Goal: Task Accomplishment & Management: Complete application form

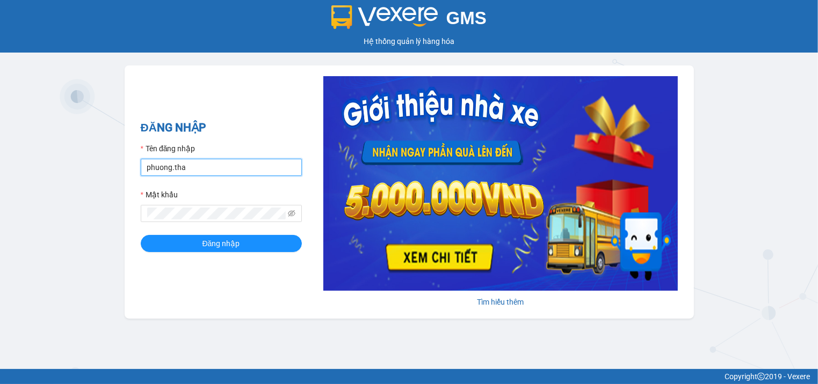
click at [170, 170] on input "phuong.tha" at bounding box center [221, 167] width 161 height 17
click at [173, 170] on input "phuong.tha" at bounding box center [221, 167] width 161 height 17
type input "phuonglien.tha"
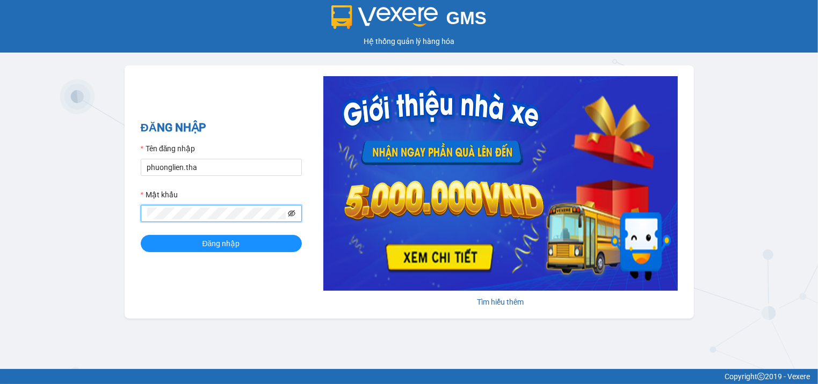
click at [292, 215] on icon "eye-invisible" at bounding box center [292, 214] width 8 height 8
click at [179, 241] on button "Đăng nhập" at bounding box center [221, 243] width 161 height 17
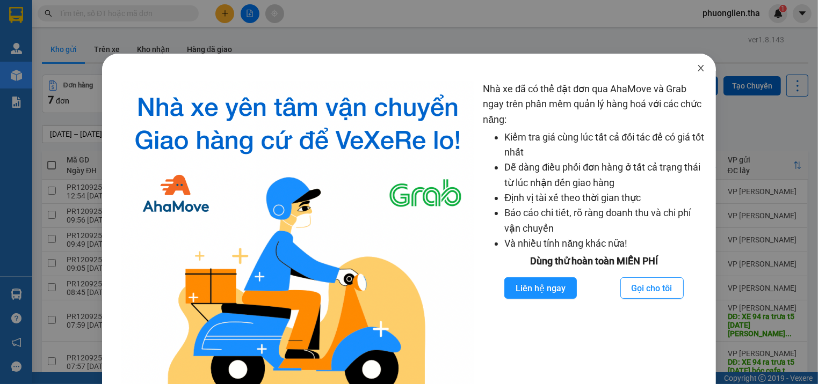
click at [696, 70] on icon "close" at bounding box center [700, 68] width 9 height 9
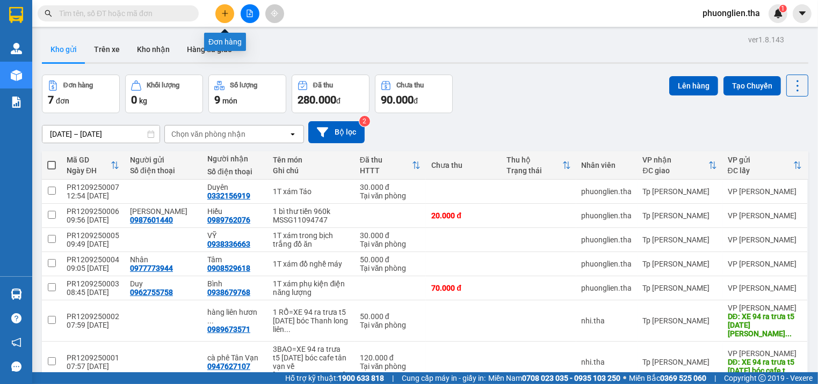
click at [224, 13] on icon "plus" at bounding box center [225, 13] width 6 height 1
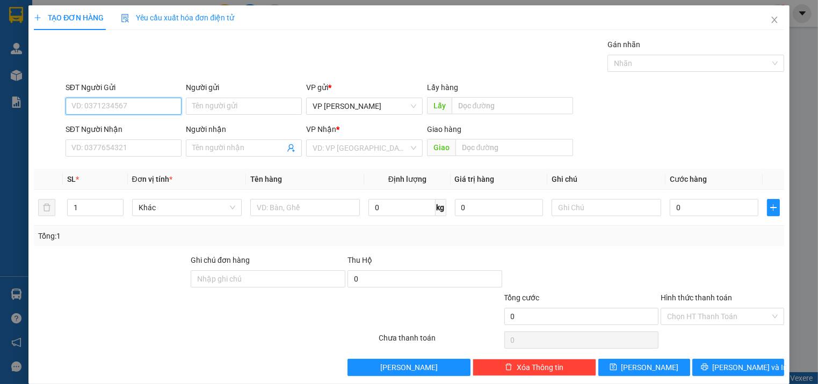
click at [143, 110] on input "SĐT Người Gửi" at bounding box center [124, 106] width 116 height 17
type input "0908092909"
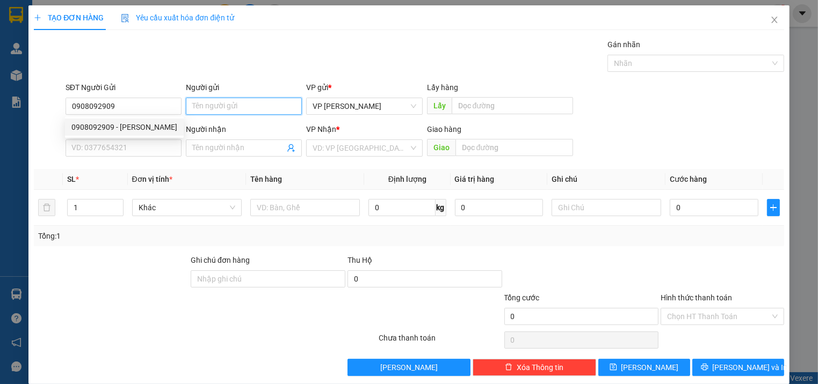
click at [211, 110] on input "Người gửi" at bounding box center [244, 106] width 116 height 17
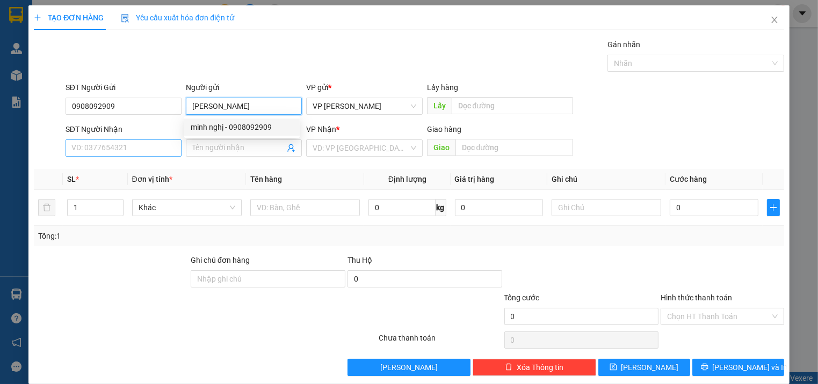
type input "[PERSON_NAME]"
click at [123, 151] on input "SĐT Người Nhận" at bounding box center [124, 148] width 116 height 17
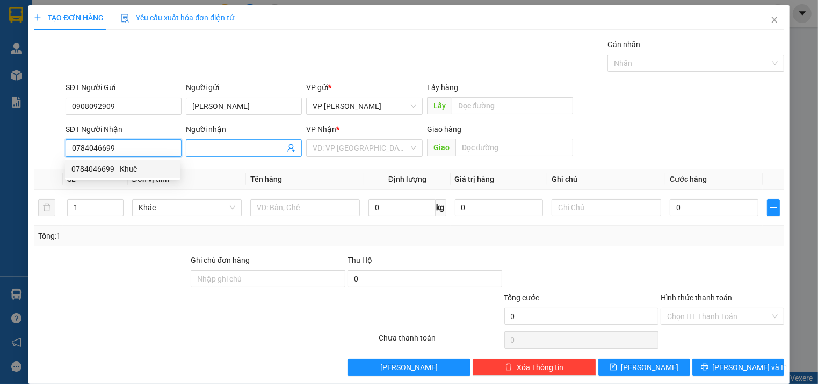
type input "0784046699"
click at [238, 149] on input "Người nhận" at bounding box center [238, 148] width 92 height 12
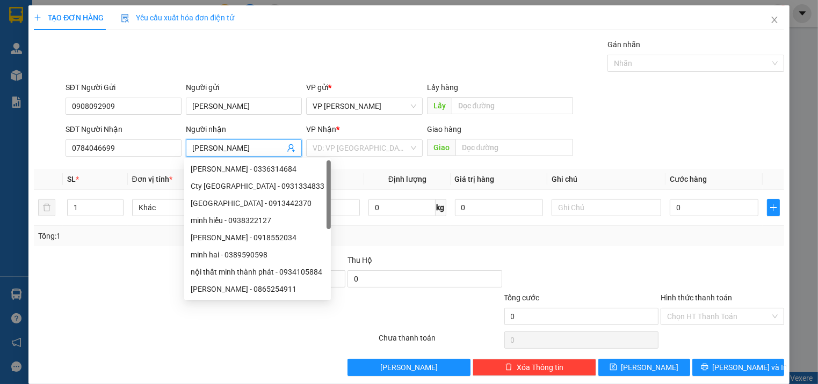
type input "[PERSON_NAME]"
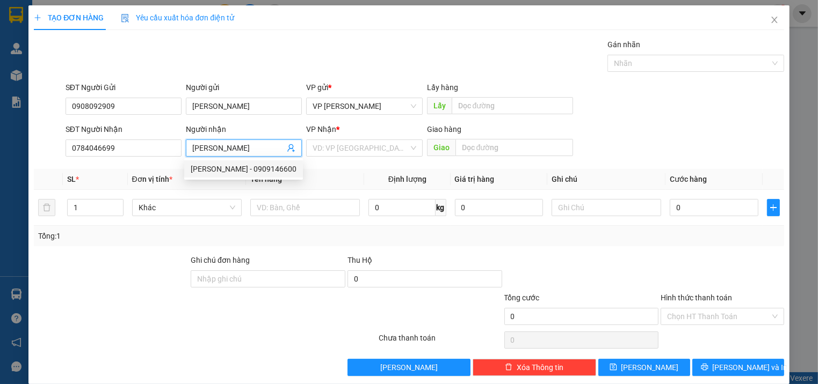
click at [255, 144] on input "[PERSON_NAME]" at bounding box center [238, 148] width 92 height 12
type input "0909146600"
click at [408, 149] on div "VD: VP [GEOGRAPHIC_DATA]" at bounding box center [364, 148] width 116 height 17
type input "[PERSON_NAME]"
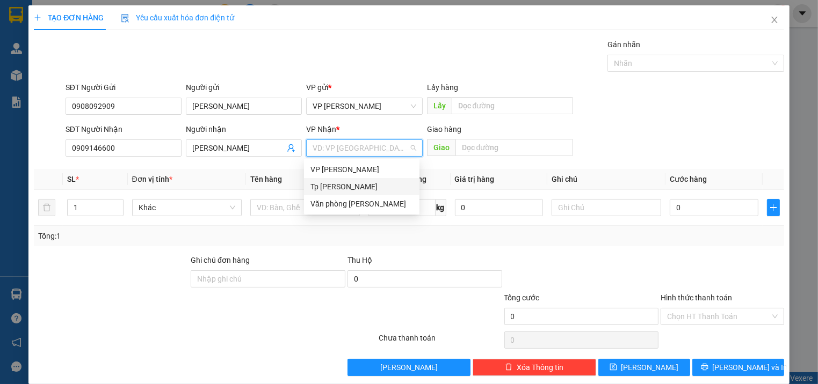
click at [332, 189] on div "Tp [PERSON_NAME]" at bounding box center [361, 187] width 103 height 12
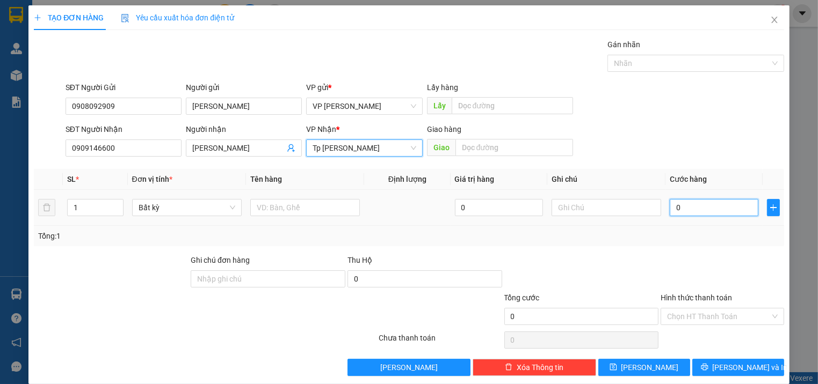
click at [680, 208] on input "0" at bounding box center [714, 207] width 88 height 17
type input "2"
type input "20"
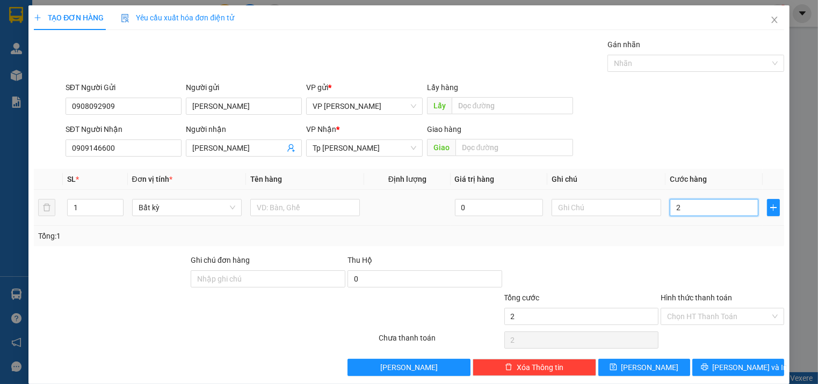
type input "20"
type input "20.000"
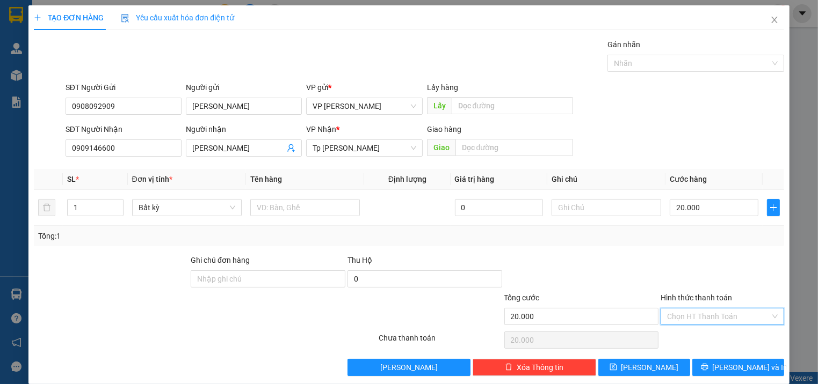
click at [717, 319] on input "Hình thức thanh toán" at bounding box center [718, 317] width 103 height 16
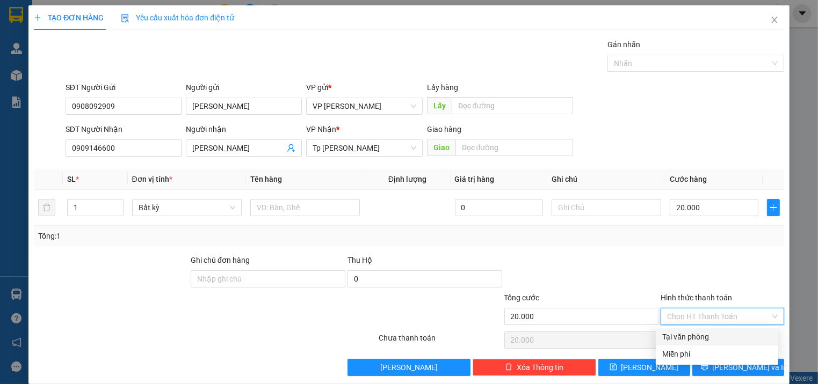
click at [699, 334] on div "Tại văn phòng" at bounding box center [717, 337] width 110 height 12
type input "0"
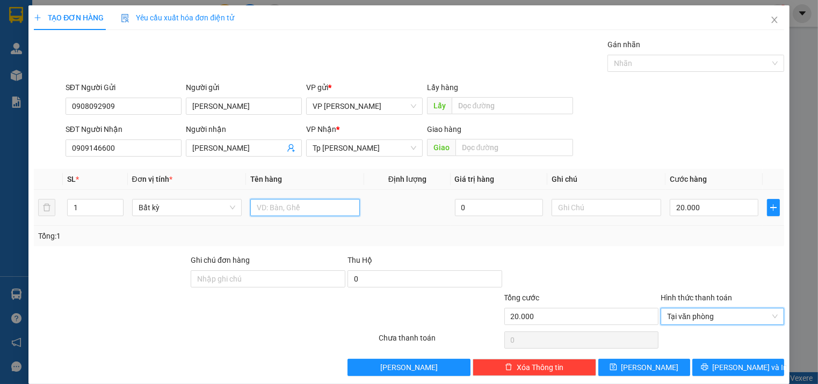
click at [301, 208] on input "text" at bounding box center [305, 207] width 110 height 17
type input "1 túi hồ sơ màu trắng"
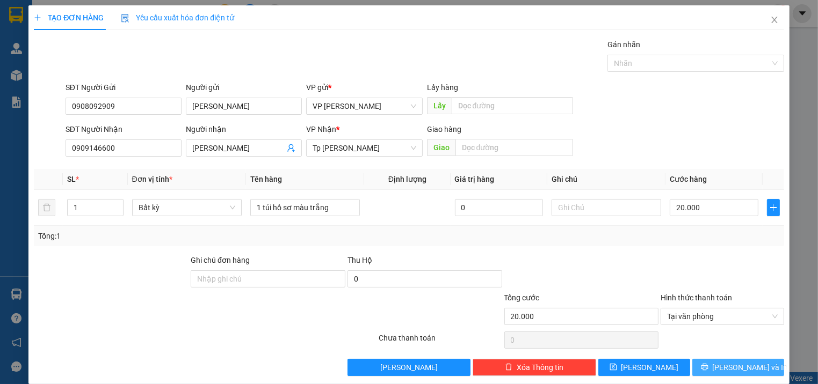
click at [733, 365] on span "[PERSON_NAME] và In" at bounding box center [749, 368] width 75 height 12
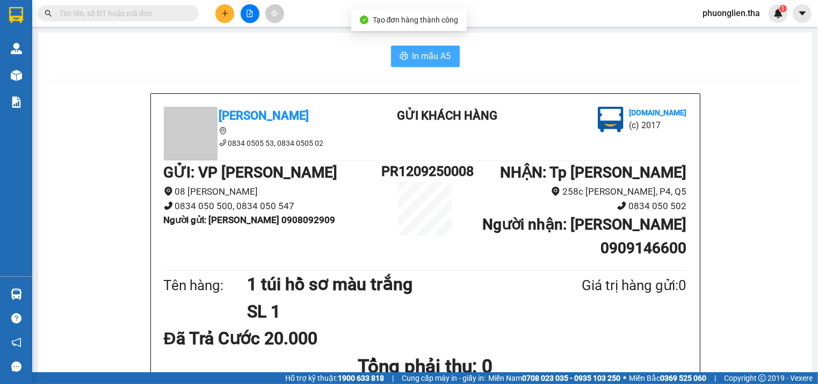
click at [422, 54] on span "In mẫu A5" at bounding box center [431, 55] width 39 height 13
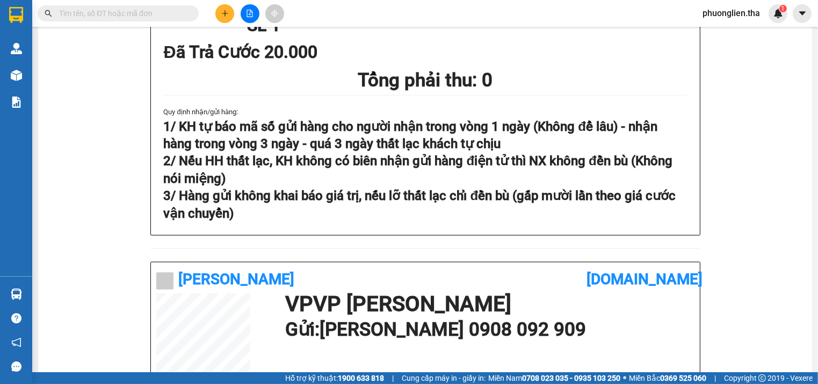
scroll to position [29, 0]
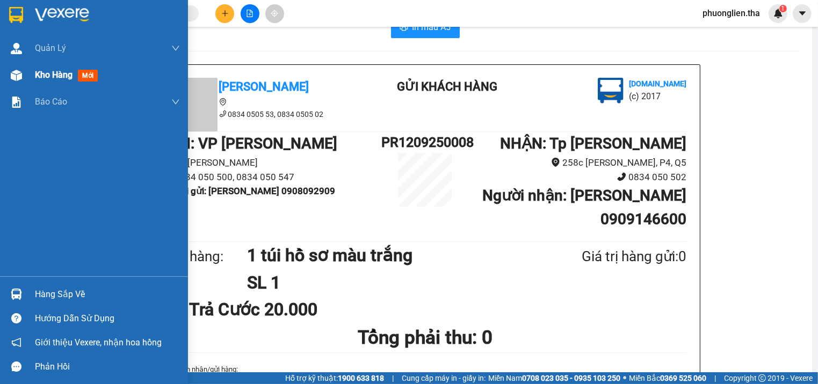
click at [56, 78] on span "Kho hàng" at bounding box center [54, 75] width 38 height 10
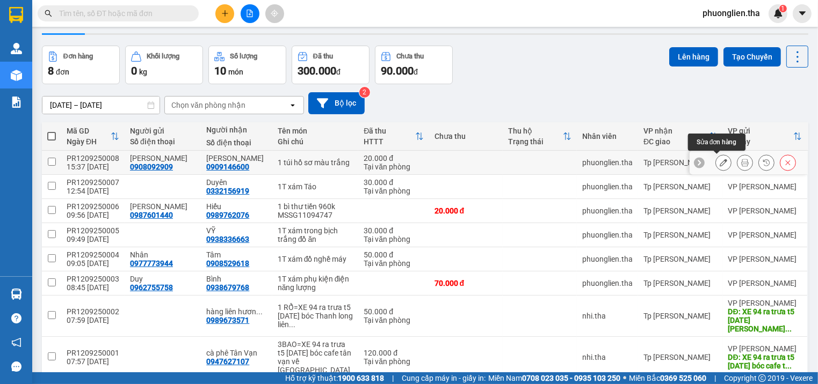
click at [716, 160] on button at bounding box center [723, 163] width 15 height 19
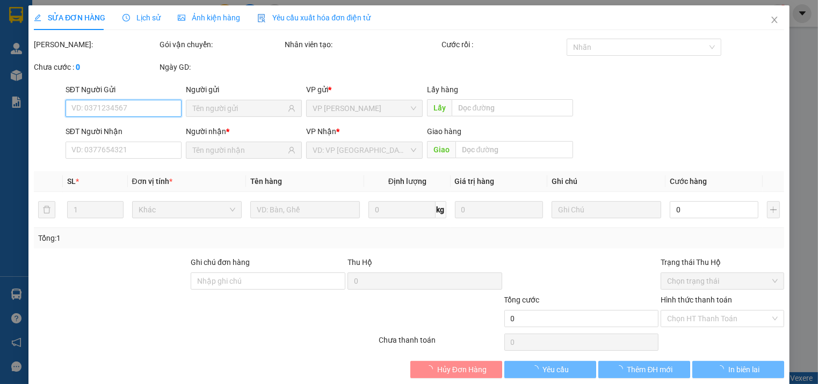
type input "0908092909"
type input "0909146600"
type input "20.000"
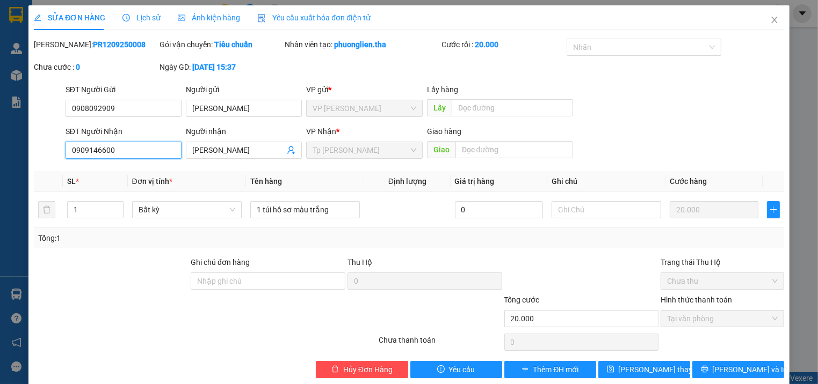
click at [114, 154] on input "0909146600" at bounding box center [124, 150] width 116 height 17
drag, startPoint x: 114, startPoint y: 152, endPoint x: 52, endPoint y: 152, distance: 62.3
click at [52, 152] on div "SĐT Người Nhận 0909146600 0909146600 Người nhận [PERSON_NAME] VP Nhận * Tp [PER…" at bounding box center [409, 145] width 752 height 38
type input "0"
click at [168, 144] on input "6699" at bounding box center [124, 150] width 116 height 17
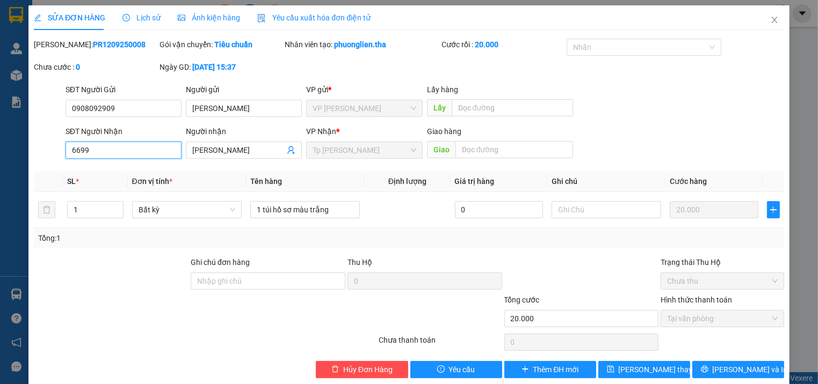
click at [69, 149] on input "6699" at bounding box center [124, 150] width 116 height 17
type input "0784046699"
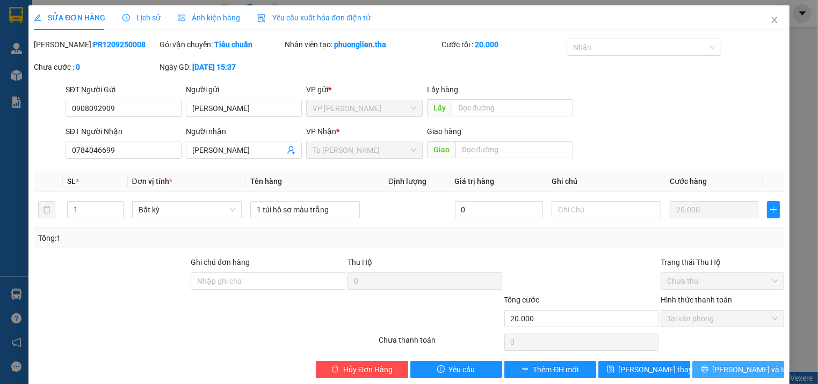
click at [724, 369] on span "[PERSON_NAME] và In" at bounding box center [749, 370] width 75 height 12
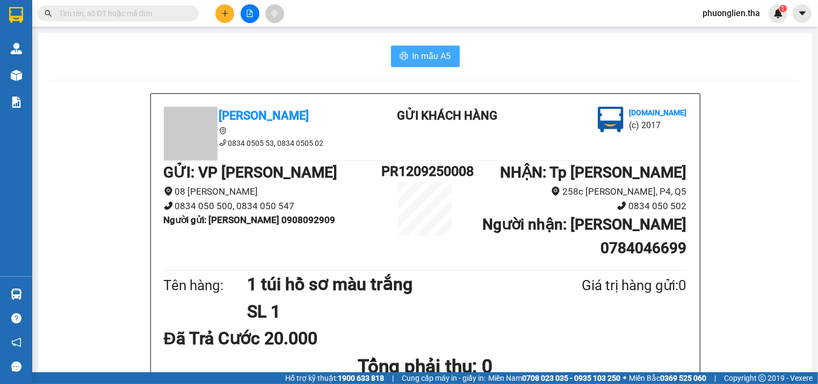
click at [413, 60] on span "In mẫu A5" at bounding box center [431, 55] width 39 height 13
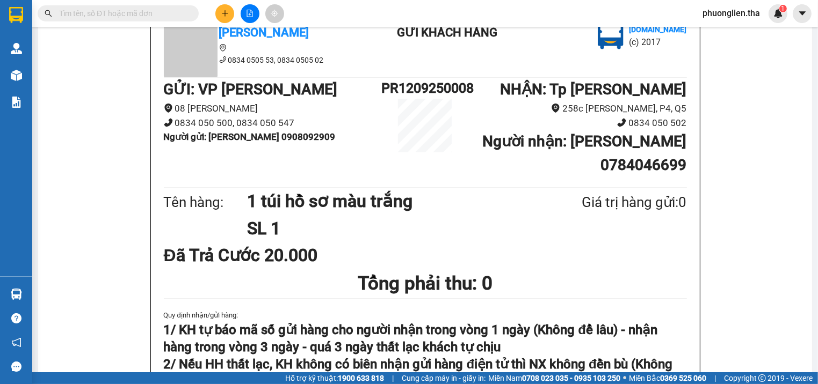
scroll to position [86, 0]
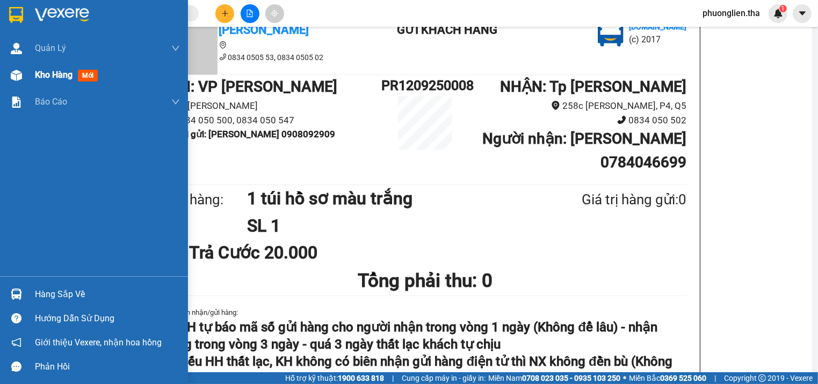
click at [50, 76] on span "Kho hàng" at bounding box center [54, 75] width 38 height 10
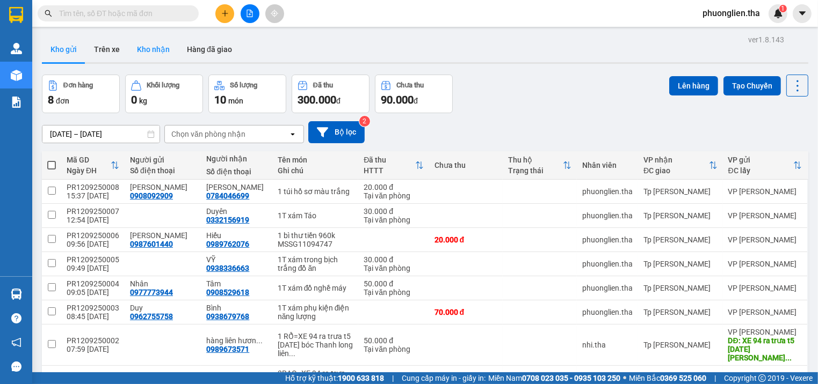
click at [161, 50] on button "Kho nhận" at bounding box center [153, 50] width 50 height 26
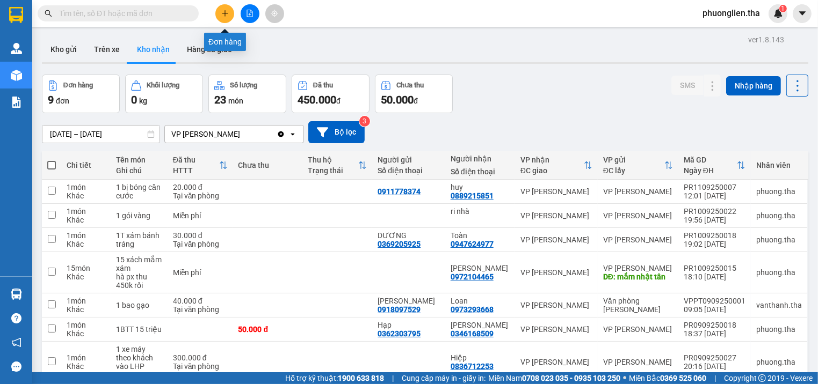
click at [230, 9] on button at bounding box center [224, 13] width 19 height 19
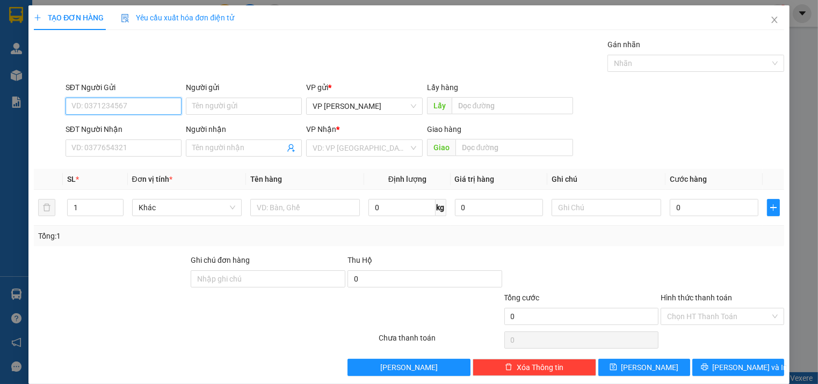
click at [125, 107] on input "SĐT Người Gửi" at bounding box center [124, 106] width 116 height 17
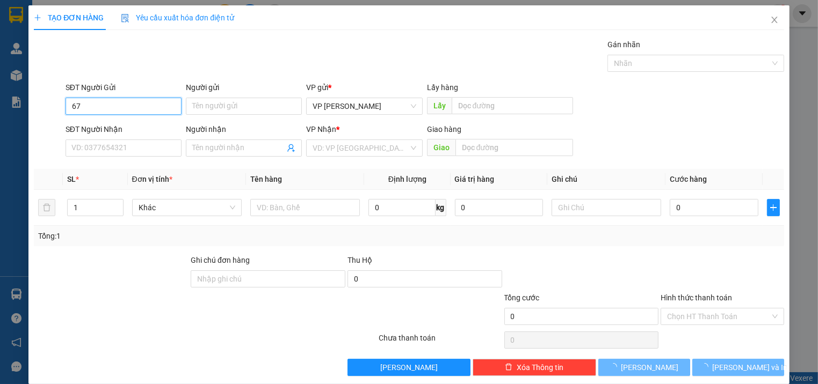
type input "6"
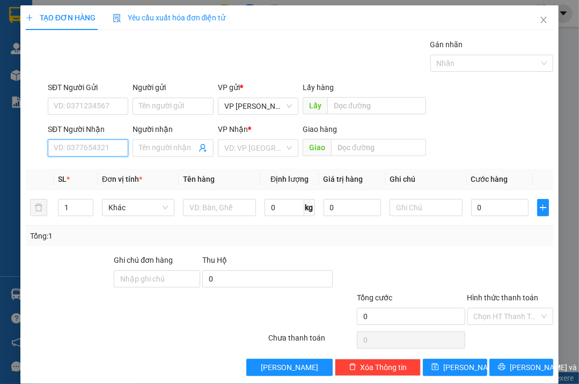
click at [105, 150] on input "SĐT Người Nhận" at bounding box center [88, 148] width 81 height 17
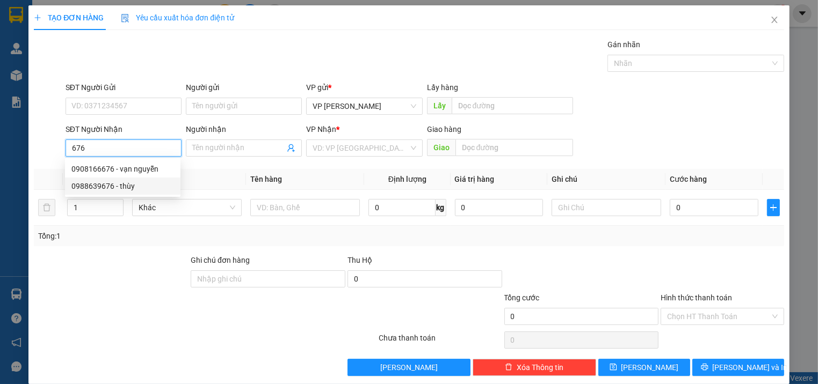
click at [94, 187] on div "0988639676 - thùy" at bounding box center [122, 186] width 103 height 12
type input "0988639676"
type input "thùy"
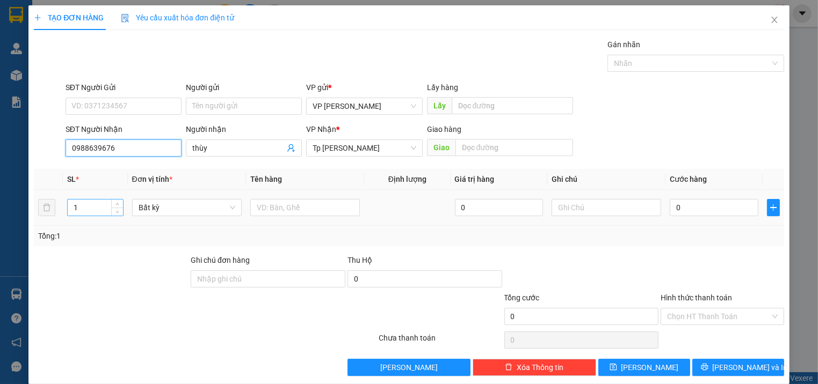
type input "0988639676"
click at [86, 208] on input "1" at bounding box center [95, 208] width 55 height 16
click at [114, 202] on span "up" at bounding box center [117, 205] width 6 height 6
type input "4"
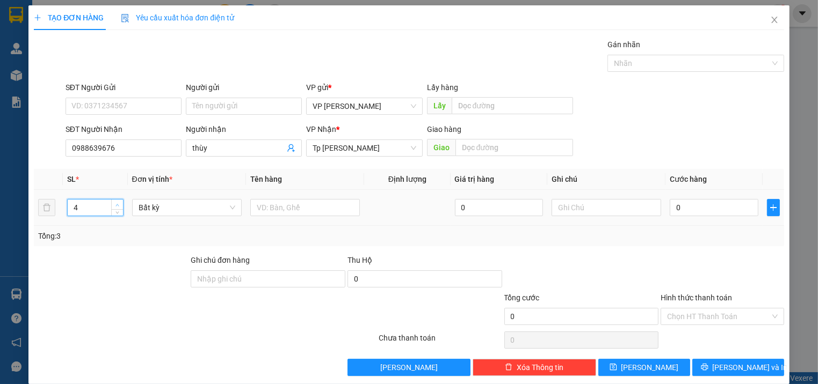
click at [114, 202] on span "up" at bounding box center [117, 205] width 6 height 6
click at [268, 210] on input "text" at bounding box center [305, 207] width 110 height 17
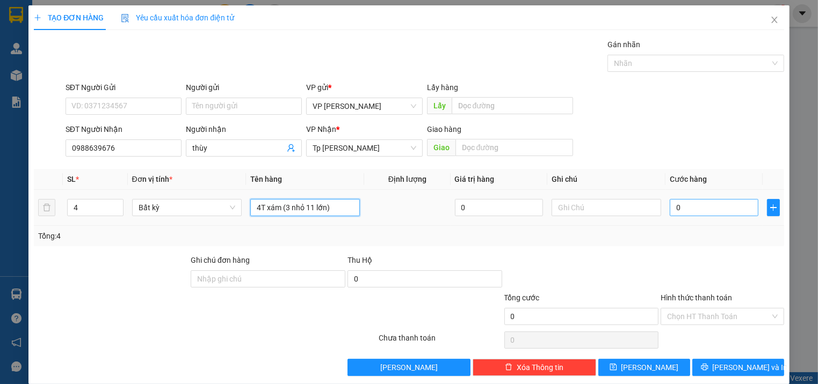
type input "4T xám (3 nhỏ 11 lớn)"
click at [687, 210] on input "0" at bounding box center [714, 207] width 88 height 17
type input "1"
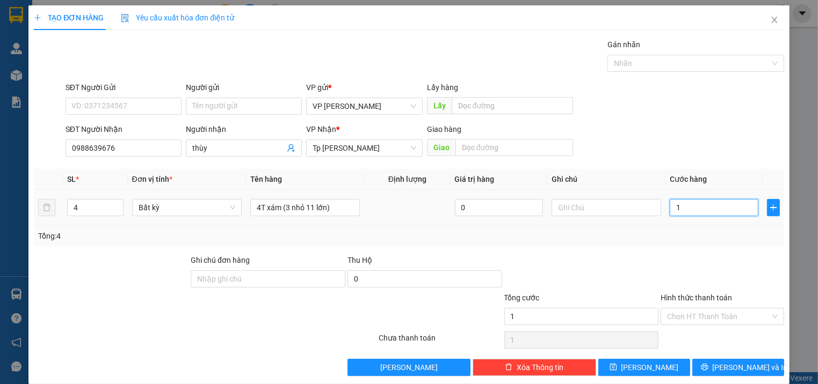
type input "13"
type input "130"
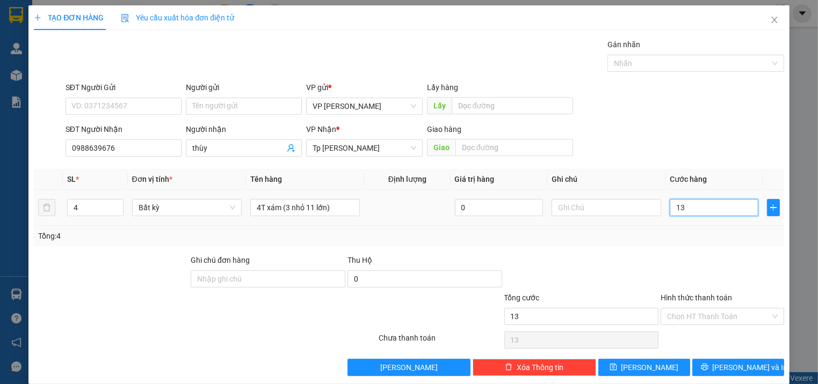
type input "130"
type input "1.300"
type input "13.000"
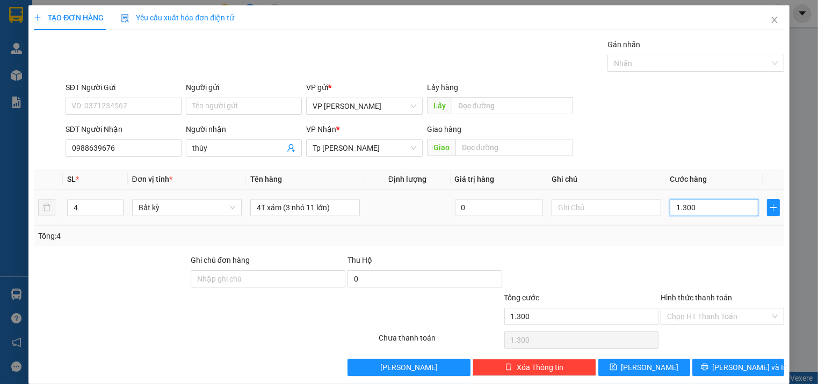
type input "13.000"
type input "1.300"
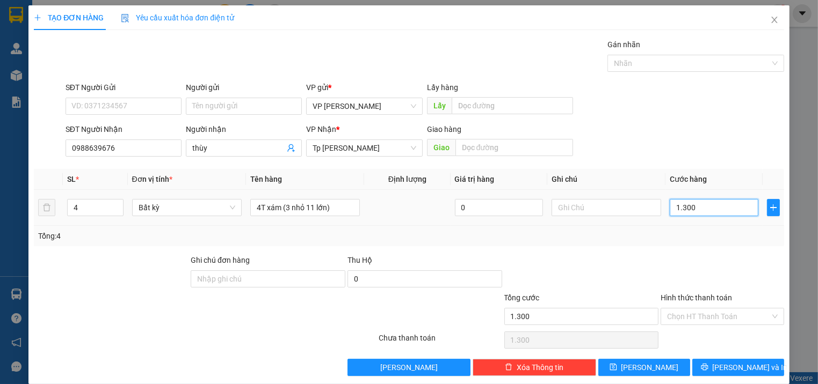
type input "130"
type input "130.000"
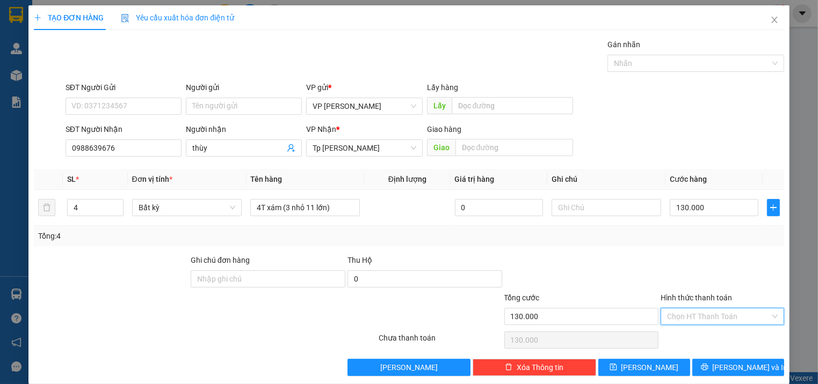
click at [705, 319] on input "Hình thức thanh toán" at bounding box center [718, 317] width 103 height 16
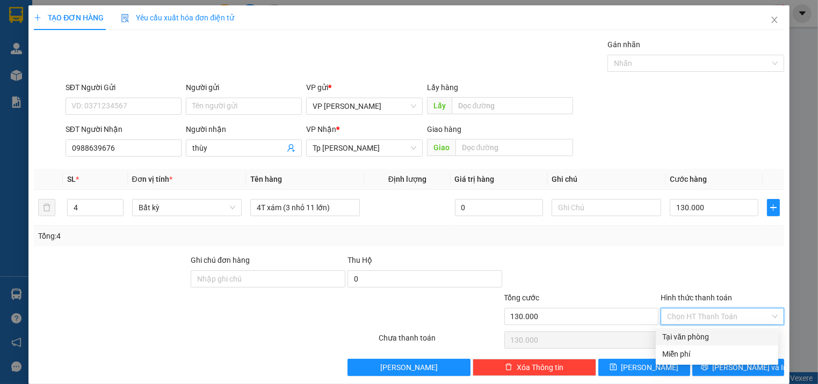
click at [692, 338] on div "Tại văn phòng" at bounding box center [717, 337] width 110 height 12
type input "0"
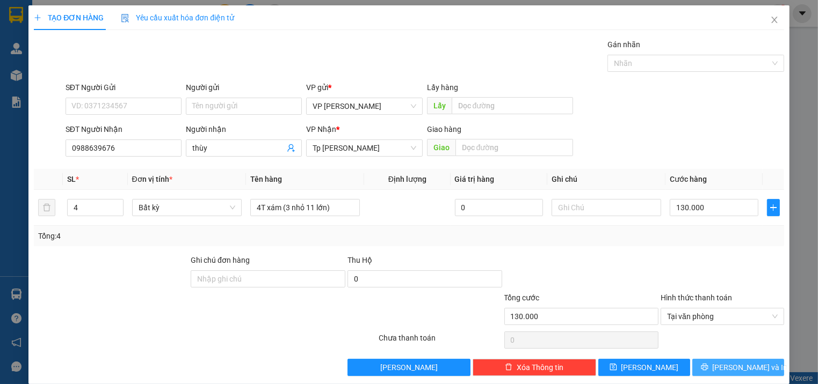
click at [745, 366] on span "[PERSON_NAME] và In" at bounding box center [749, 368] width 75 height 12
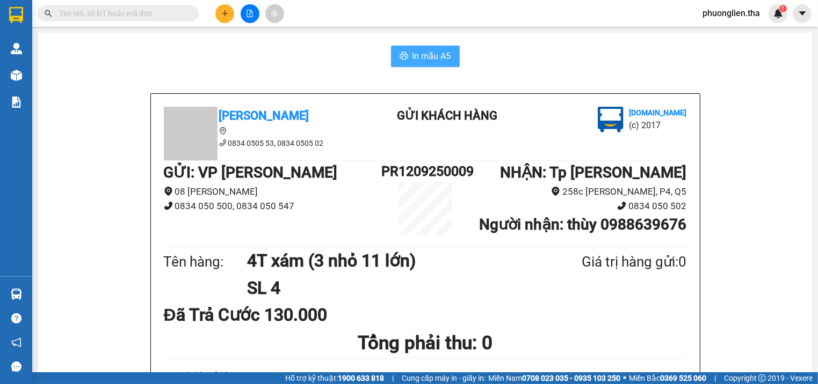
click at [432, 52] on span "In mẫu A5" at bounding box center [431, 55] width 39 height 13
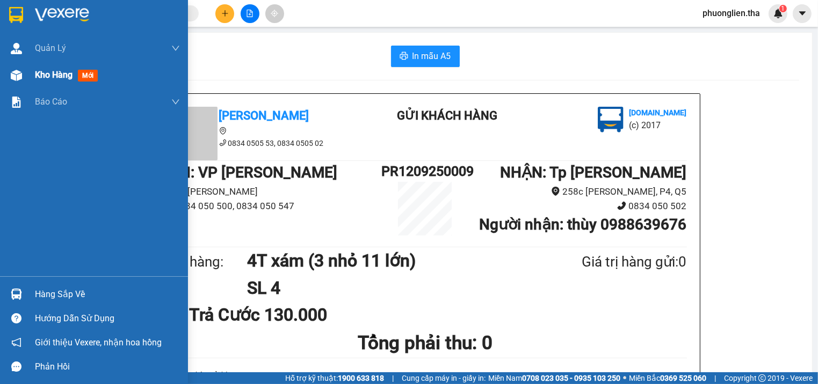
click at [44, 79] on span "Kho hàng" at bounding box center [54, 75] width 38 height 10
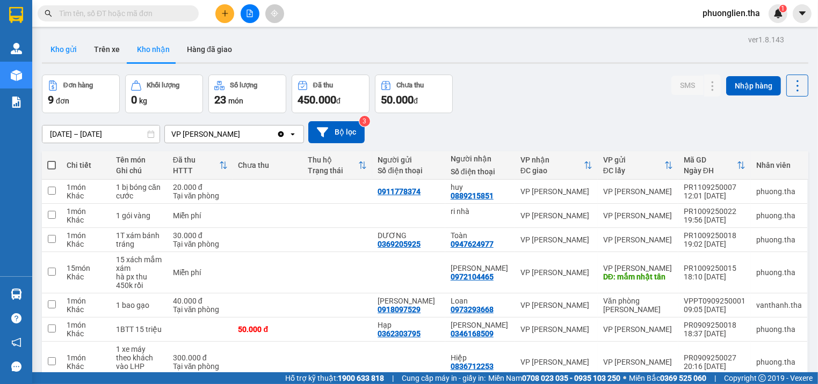
click at [55, 50] on button "Kho gửi" at bounding box center [63, 50] width 43 height 26
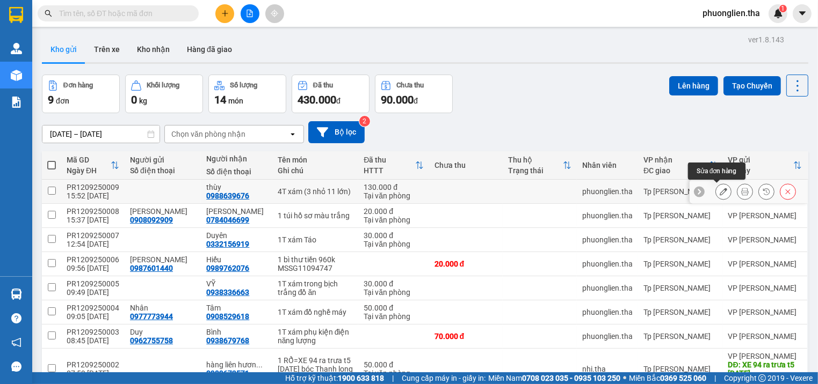
click at [717, 187] on button at bounding box center [723, 192] width 15 height 19
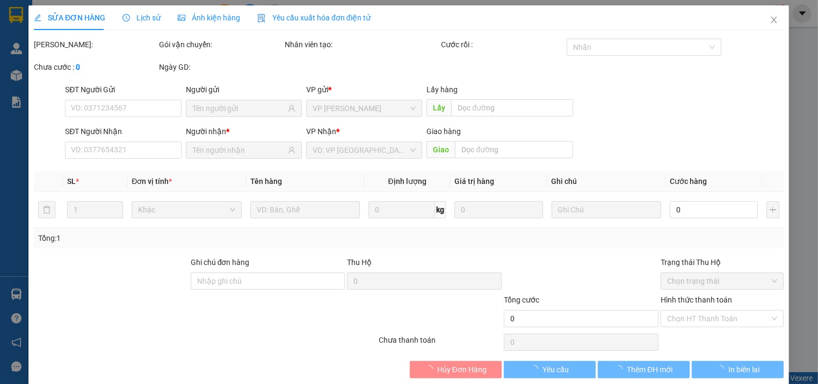
type input "0988639676"
type input "130.000"
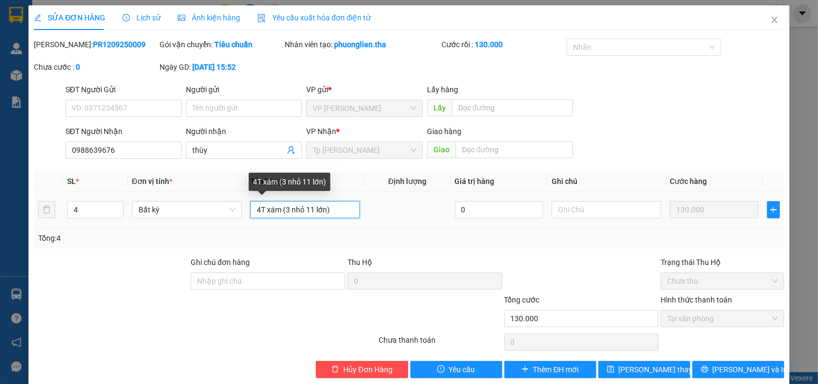
click at [309, 210] on input "4T xám (3 nhỏ 11 lớn)" at bounding box center [305, 209] width 110 height 17
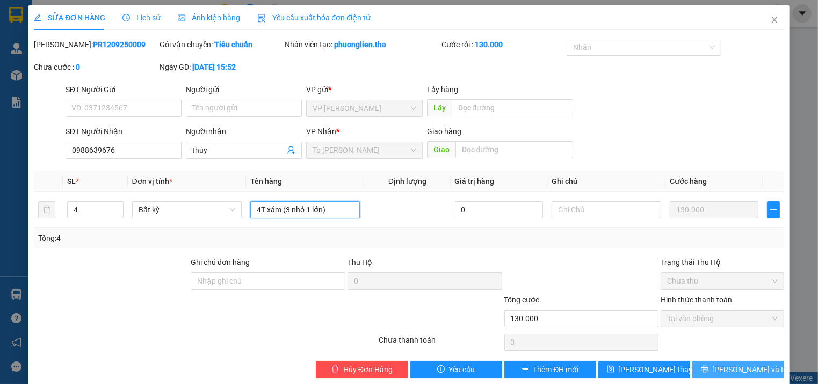
type input "4T xám (3 nhỏ 1 lớn)"
click at [739, 373] on span "[PERSON_NAME] và In" at bounding box center [749, 370] width 75 height 12
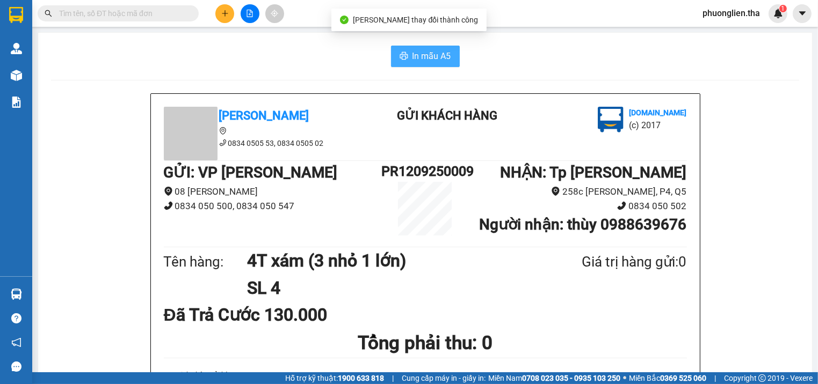
click at [430, 56] on span "In mẫu A5" at bounding box center [431, 55] width 39 height 13
click at [427, 56] on span "In mẫu A5" at bounding box center [431, 55] width 39 height 13
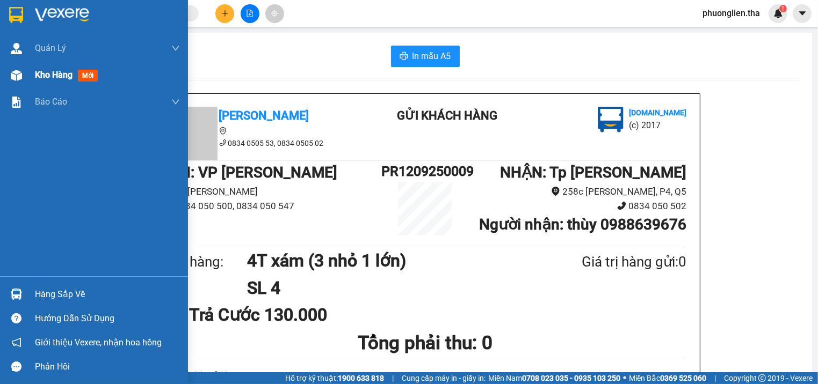
click at [59, 79] on span "Kho hàng" at bounding box center [54, 75] width 38 height 10
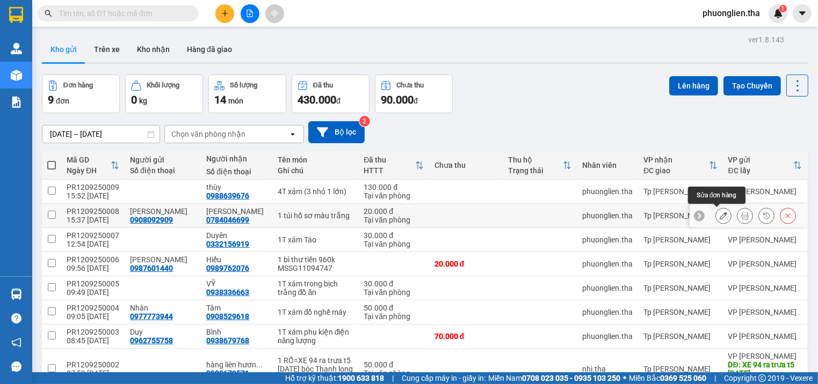
click at [719, 212] on icon at bounding box center [723, 216] width 8 height 8
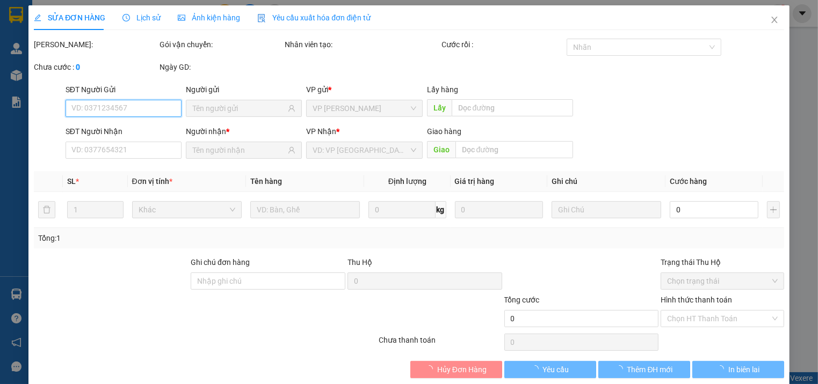
type input "0908092909"
type input "0784046699"
type input "20.000"
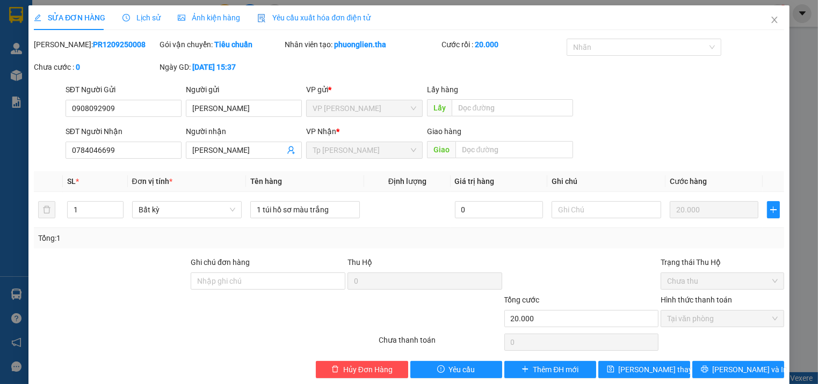
drag, startPoint x: 114, startPoint y: 45, endPoint x: 61, endPoint y: 49, distance: 52.8
click at [61, 49] on div "Mã ĐH: PR1209250008" at bounding box center [95, 45] width 123 height 12
click at [770, 18] on icon "close" at bounding box center [774, 20] width 9 height 9
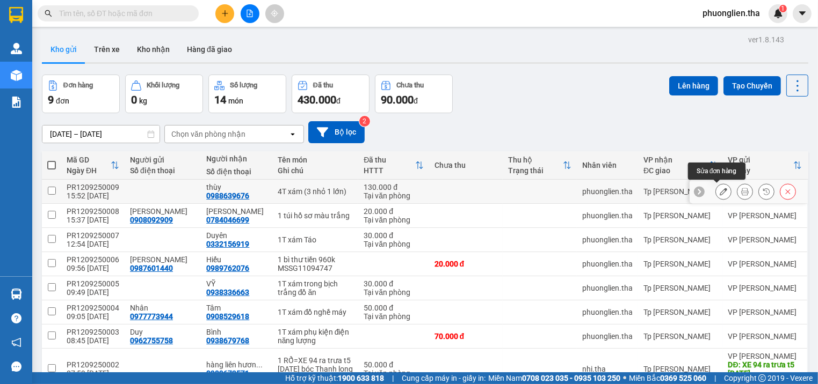
click at [719, 189] on icon at bounding box center [723, 192] width 8 height 8
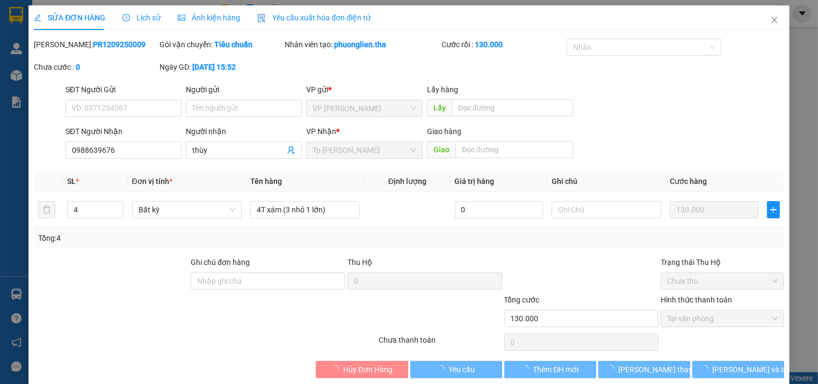
type input "0988639676"
type input "130.000"
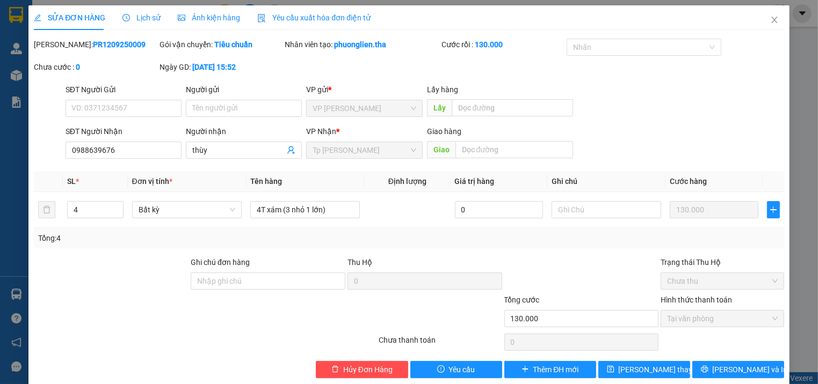
drag, startPoint x: 113, startPoint y: 45, endPoint x: 60, endPoint y: 45, distance: 53.2
click at [60, 45] on div "Mã ĐH: PR1209250009" at bounding box center [95, 45] width 123 height 12
click at [770, 17] on icon "close" at bounding box center [774, 20] width 9 height 9
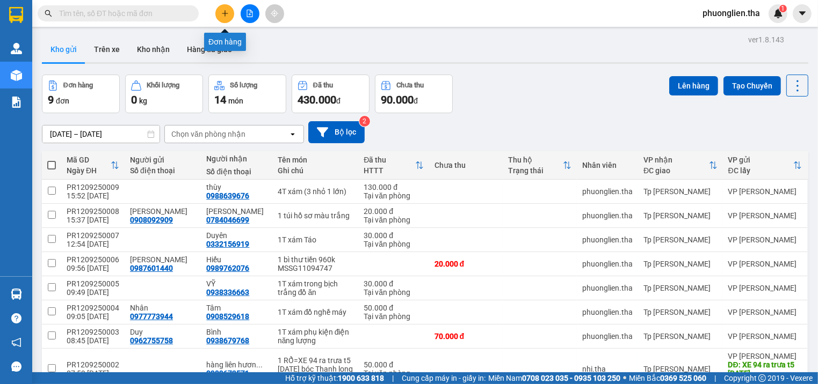
click at [230, 14] on button at bounding box center [224, 13] width 19 height 19
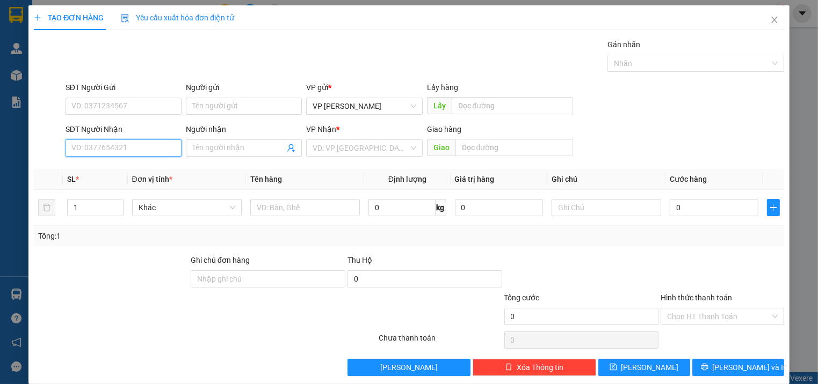
click at [95, 146] on input "SĐT Người Nhận" at bounding box center [124, 148] width 116 height 17
type input "0708407249"
click at [99, 169] on div "0708407249 - CHÁNH" at bounding box center [122, 169] width 103 height 12
type input "CHÁNH"
type input "0708407249"
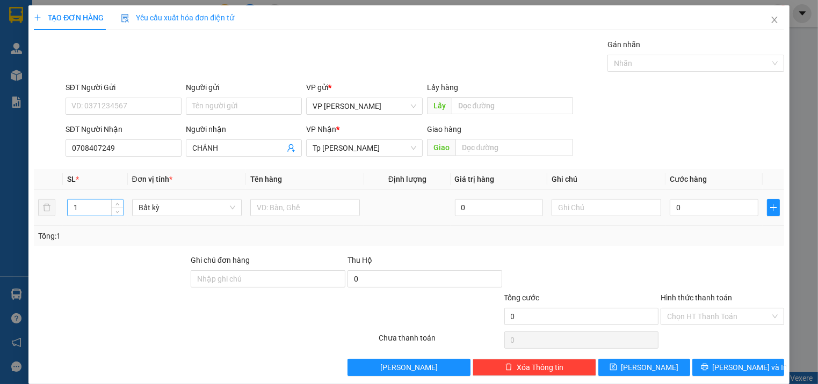
click at [106, 207] on input "1" at bounding box center [95, 208] width 55 height 16
type input "2"
click at [118, 206] on icon "up" at bounding box center [117, 205] width 4 height 4
click at [273, 207] on input "text" at bounding box center [305, 207] width 110 height 17
type input "1 bịch gạo + 1T trắng"
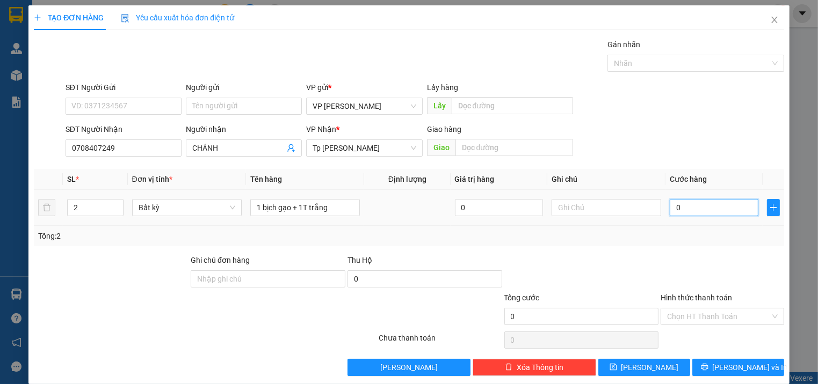
click at [711, 208] on input "0" at bounding box center [714, 207] width 88 height 17
type input "6"
type input "60"
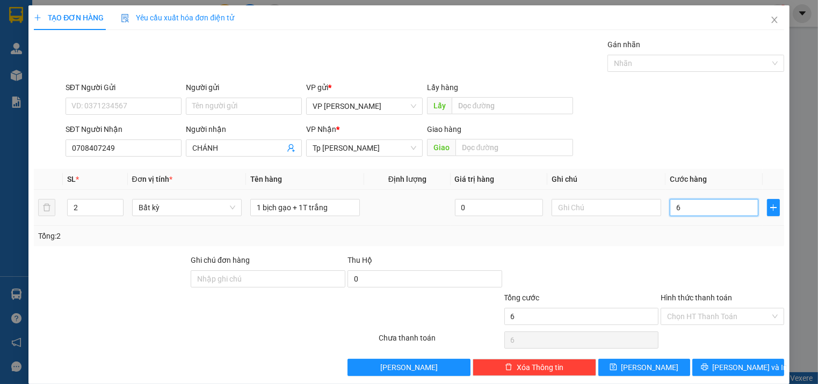
type input "60"
type input "60.000"
click at [737, 312] on input "Hình thức thanh toán" at bounding box center [718, 317] width 103 height 16
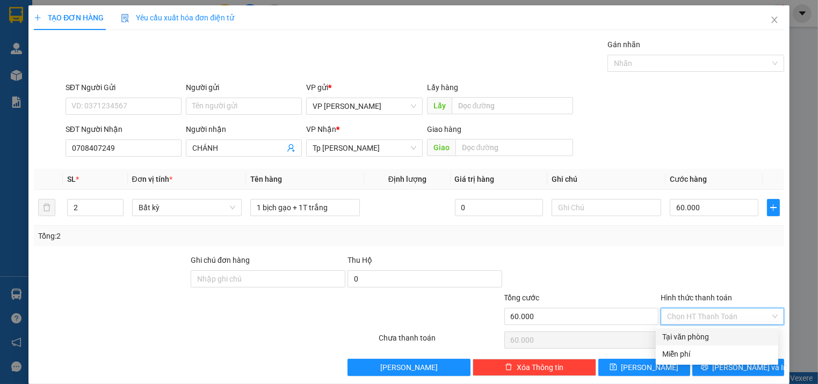
click at [703, 336] on div "Tại văn phòng" at bounding box center [717, 337] width 110 height 12
type input "0"
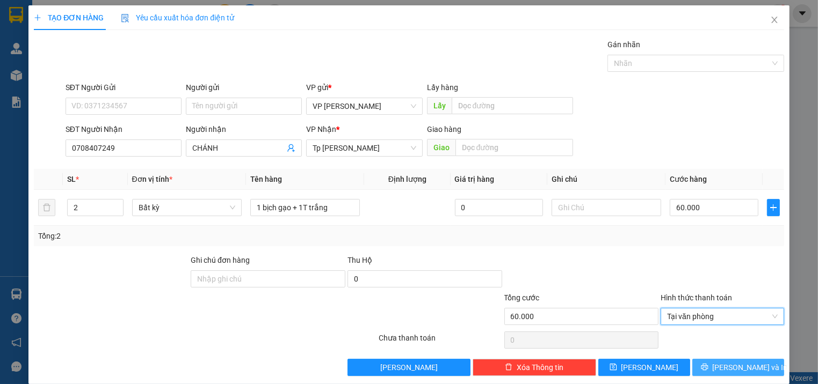
click at [724, 366] on span "[PERSON_NAME] và In" at bounding box center [749, 368] width 75 height 12
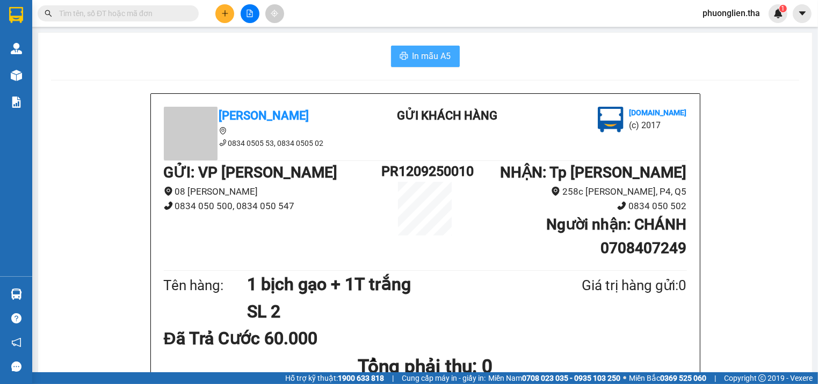
click at [434, 56] on span "In mẫu A5" at bounding box center [431, 55] width 39 height 13
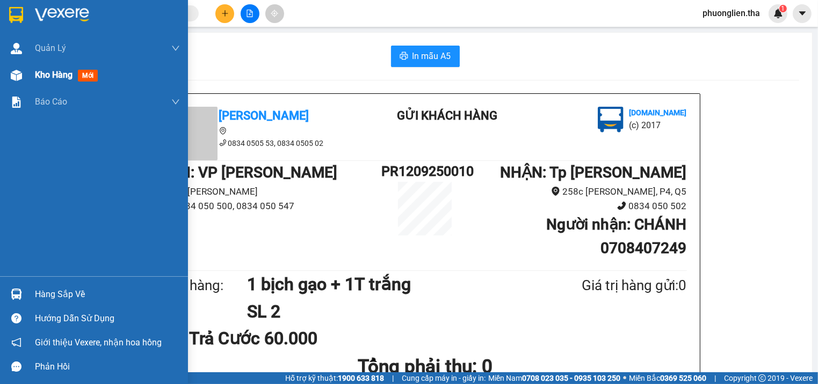
click at [35, 70] on span "Kho hàng" at bounding box center [54, 75] width 38 height 10
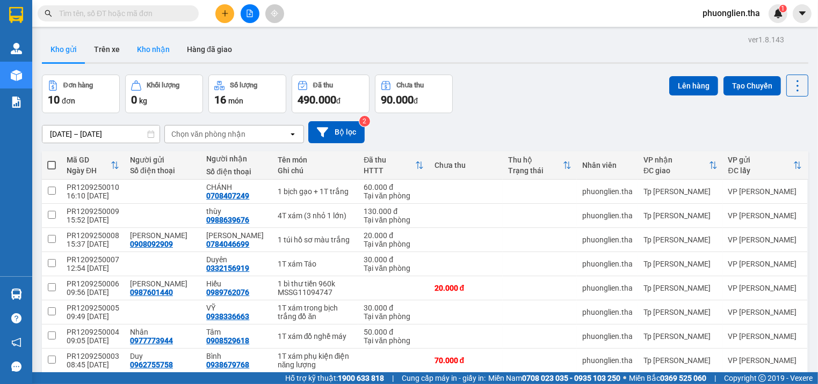
click at [145, 50] on button "Kho nhận" at bounding box center [153, 50] width 50 height 26
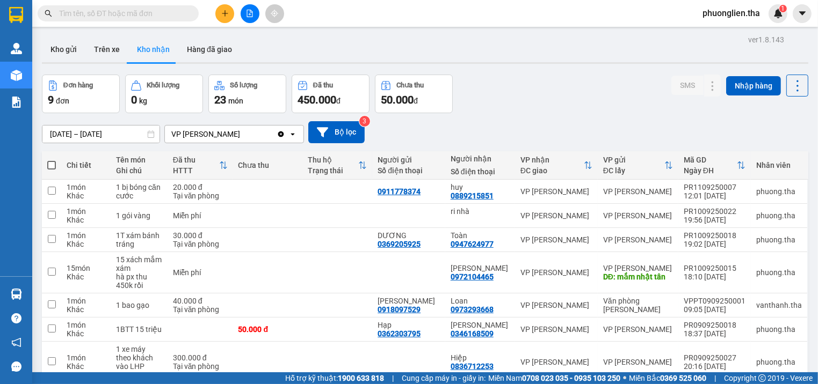
click at [144, 13] on input "text" at bounding box center [122, 14] width 127 height 12
type input "l"
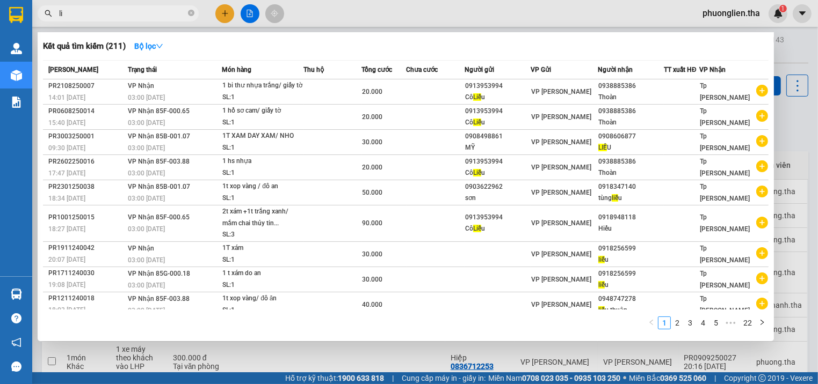
type input "l"
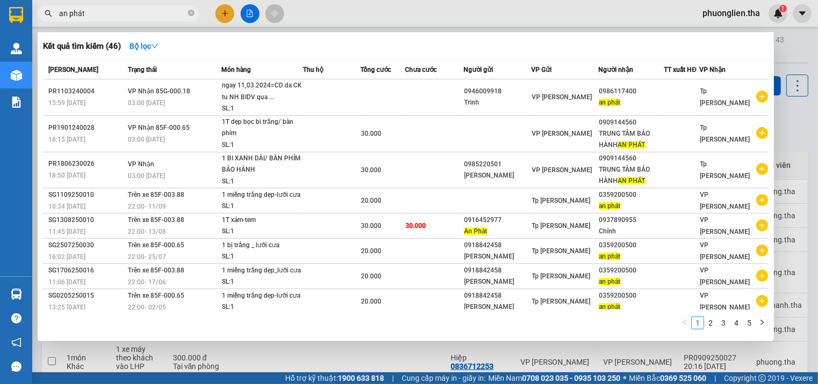
drag, startPoint x: 110, startPoint y: 14, endPoint x: 43, endPoint y: 15, distance: 67.1
click at [43, 15] on span "an phát" at bounding box center [118, 13] width 161 height 16
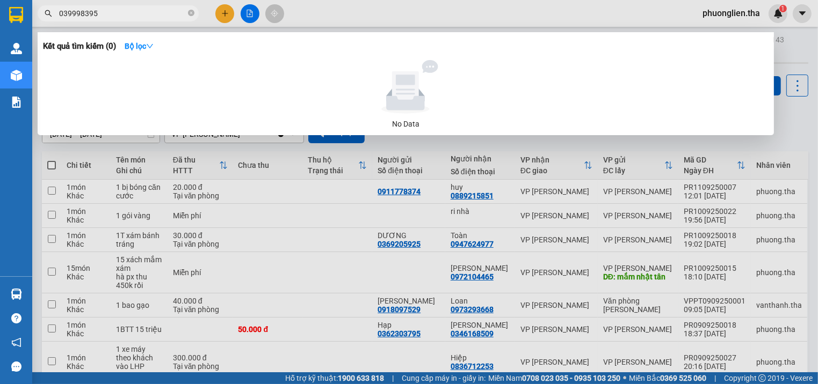
type input "039998395"
click at [188, 14] on icon "close-circle" at bounding box center [191, 13] width 6 height 6
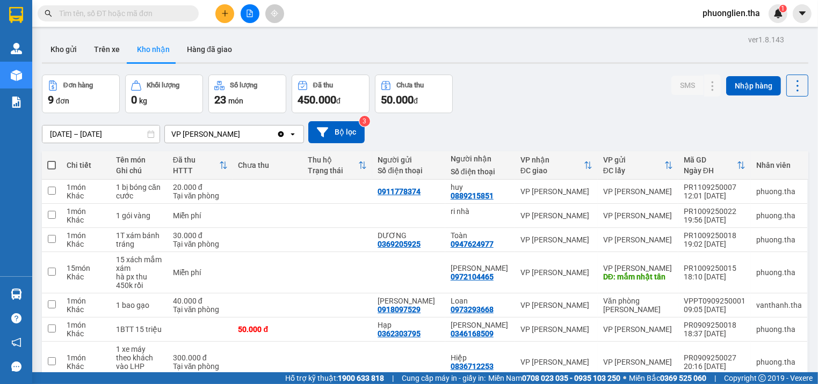
click at [106, 13] on input "text" at bounding box center [122, 14] width 127 height 12
type input "h"
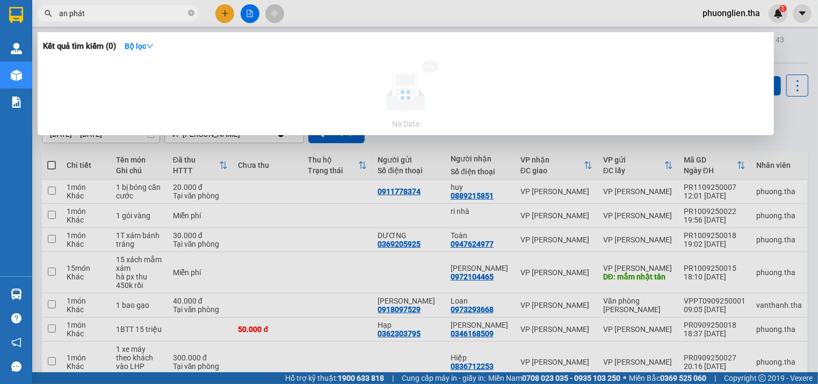
type input "an phát"
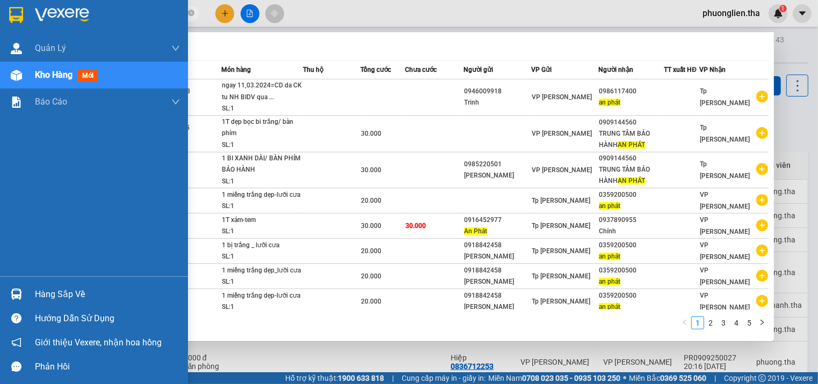
drag, startPoint x: 42, startPoint y: 77, endPoint x: 288, endPoint y: 52, distance: 247.2
click at [42, 77] on span "Kho hàng" at bounding box center [54, 75] width 38 height 10
click at [55, 75] on span "Kho hàng" at bounding box center [54, 75] width 38 height 10
click at [63, 76] on span "Kho hàng" at bounding box center [54, 75] width 38 height 10
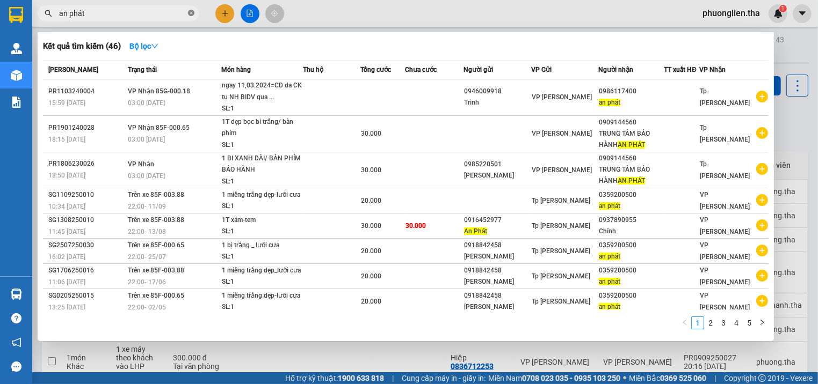
click at [191, 11] on icon "close-circle" at bounding box center [191, 13] width 6 height 6
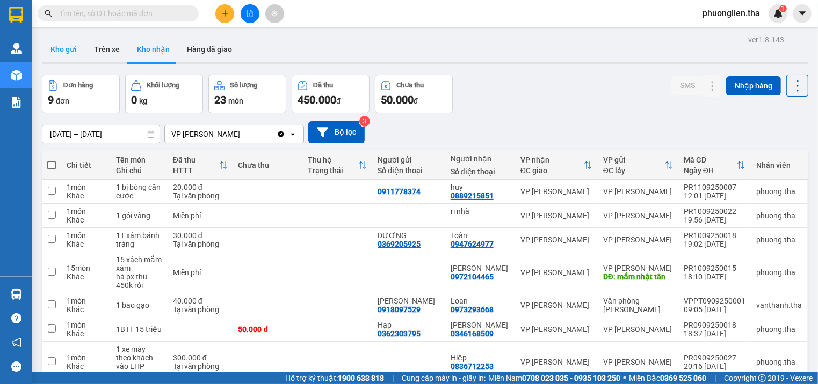
click at [64, 49] on button "Kho gửi" at bounding box center [63, 50] width 43 height 26
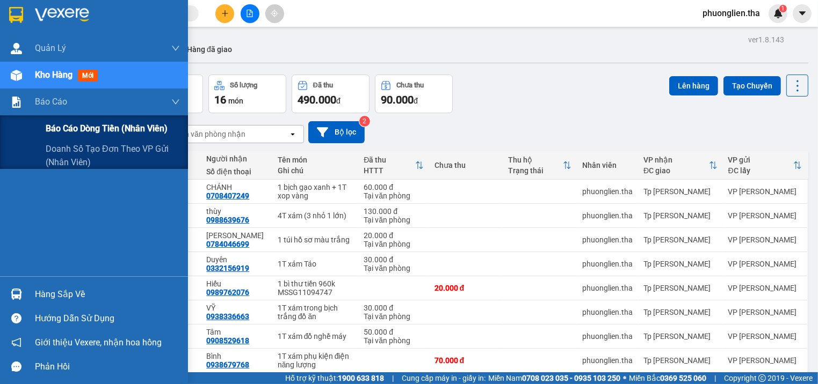
click at [54, 126] on span "Báo cáo dòng tiền (nhân viên)" at bounding box center [107, 128] width 122 height 13
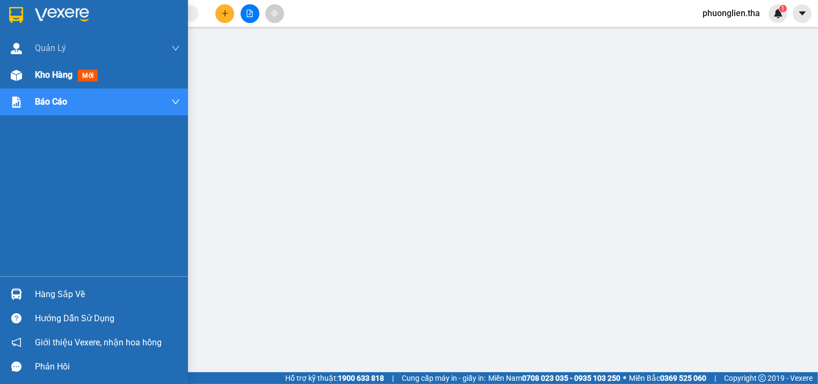
click at [54, 72] on span "Kho hàng" at bounding box center [54, 75] width 38 height 10
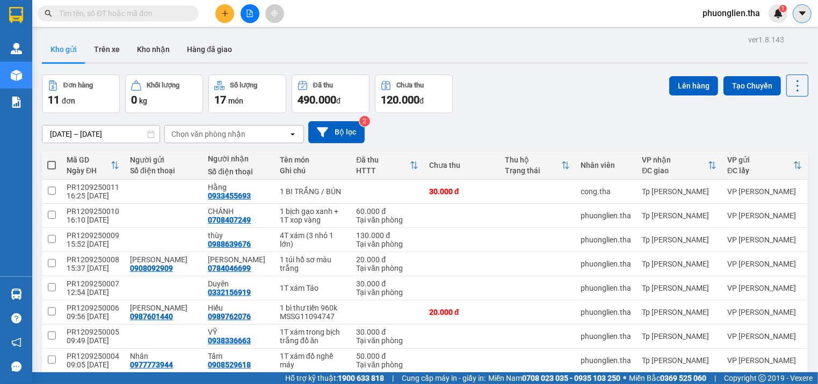
click at [806, 10] on icon "caret-down" at bounding box center [802, 14] width 10 height 10
click at [737, 20] on div "phuonglien.tha 1" at bounding box center [740, 13] width 93 height 19
click at [737, 18] on span "phuonglien.tha" at bounding box center [731, 12] width 75 height 13
click at [732, 34] on span "Đăng xuất" at bounding box center [735, 33] width 53 height 12
